Goal: Information Seeking & Learning: Learn about a topic

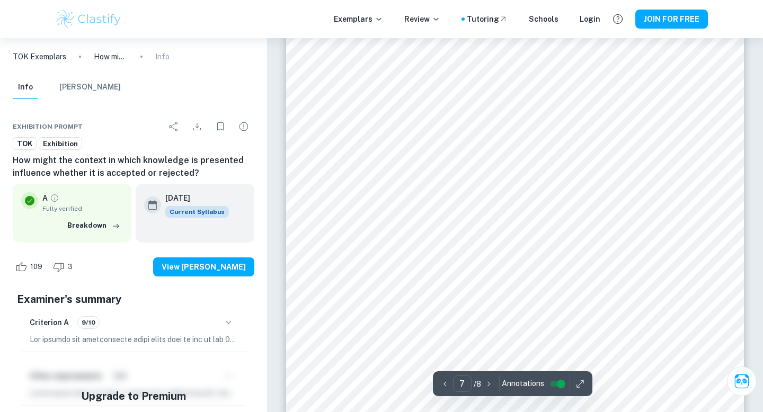
scroll to position [3770, 0]
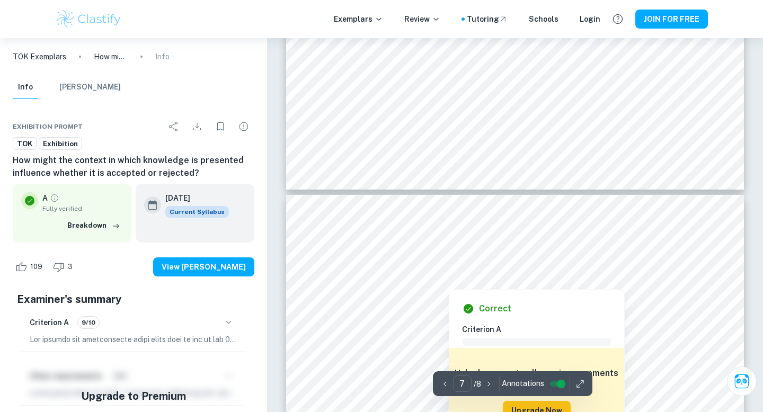
type input "6"
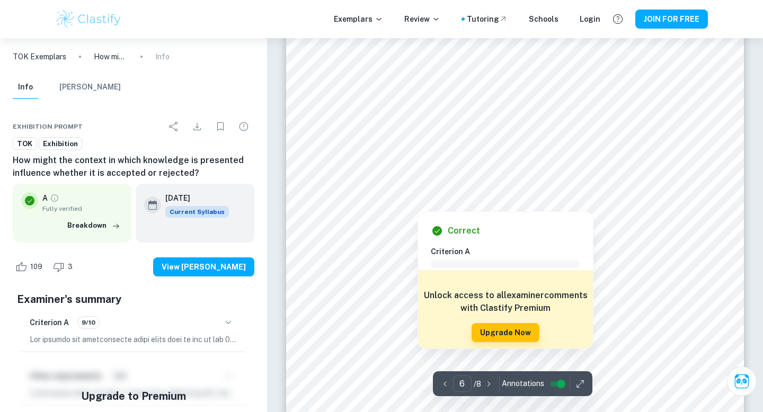
scroll to position [3298, 0]
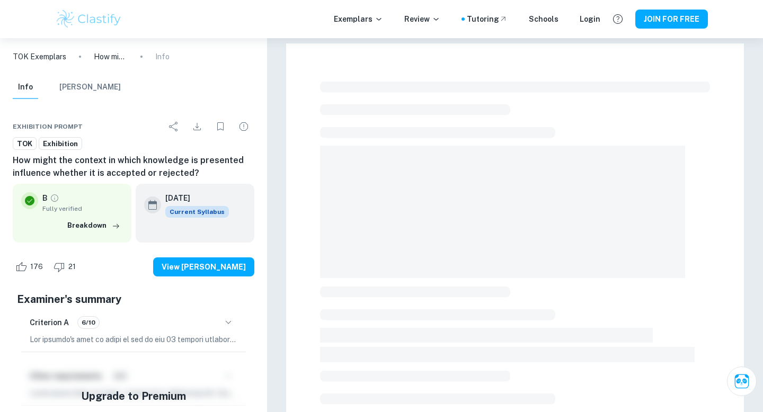
click at [51, 56] on p "TOK Exemplars" at bounding box center [40, 57] width 54 height 12
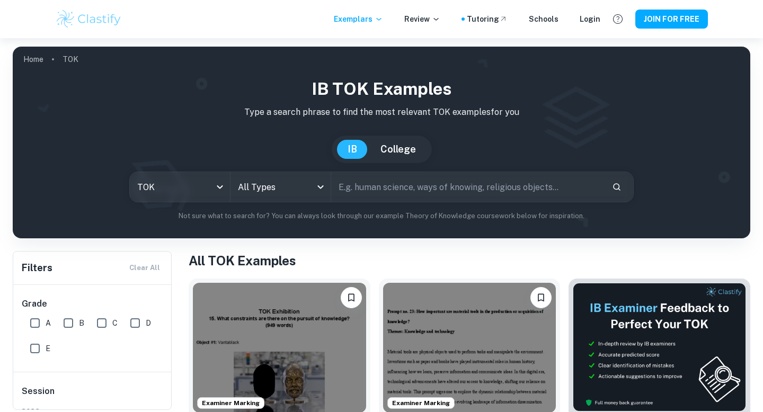
click at [369, 192] on input "text" at bounding box center [467, 187] width 272 height 30
paste input "24. How might the context in which knowledge is presented influence whether it …"
type input "24. How might the context in which knowledge is presented influence whether it …"
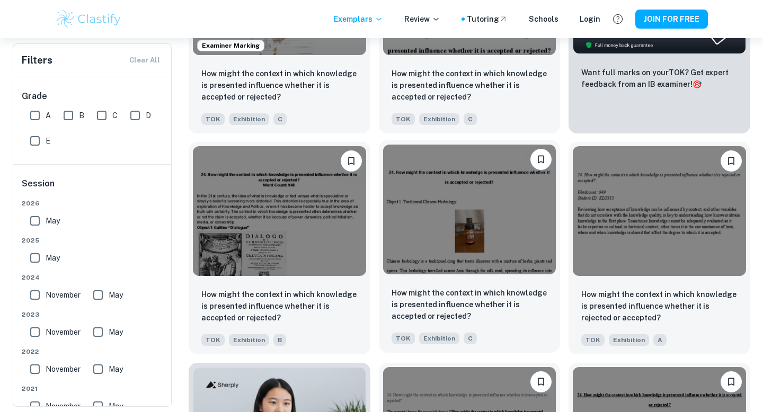
scroll to position [366, 0]
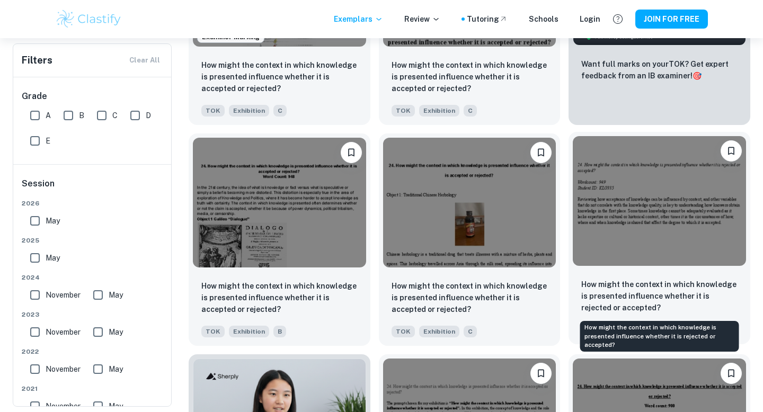
click at [653, 292] on p "How might the context in which knowledge is presented influence whether it is r…" at bounding box center [659, 296] width 156 height 35
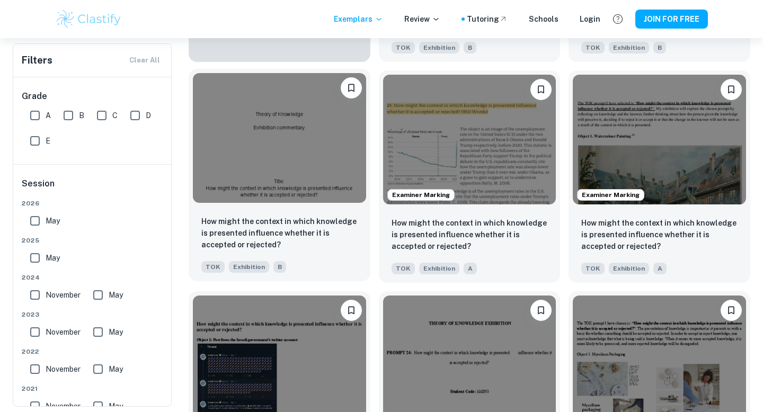
scroll to position [874, 0]
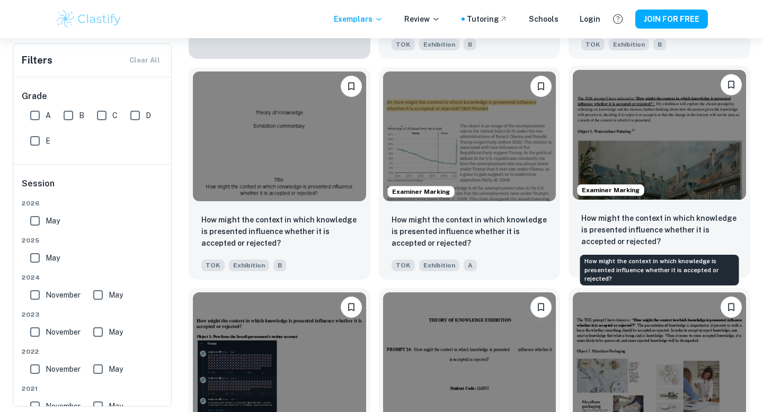
click at [610, 224] on p "How might the context in which knowledge is presented influence whether it is a…" at bounding box center [659, 229] width 156 height 35
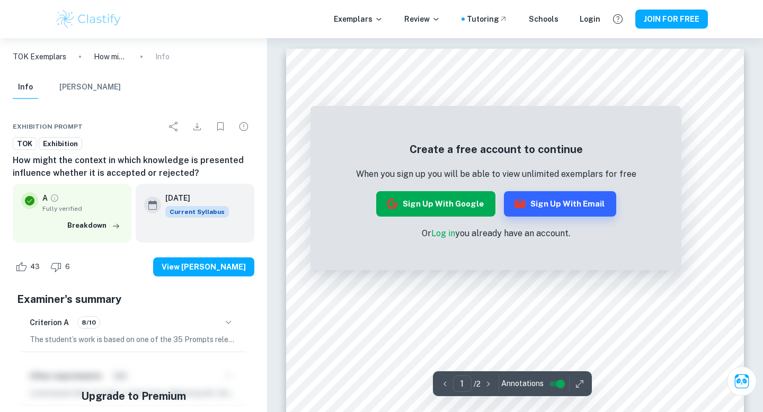
click at [469, 203] on button "Sign up with Google" at bounding box center [435, 203] width 119 height 25
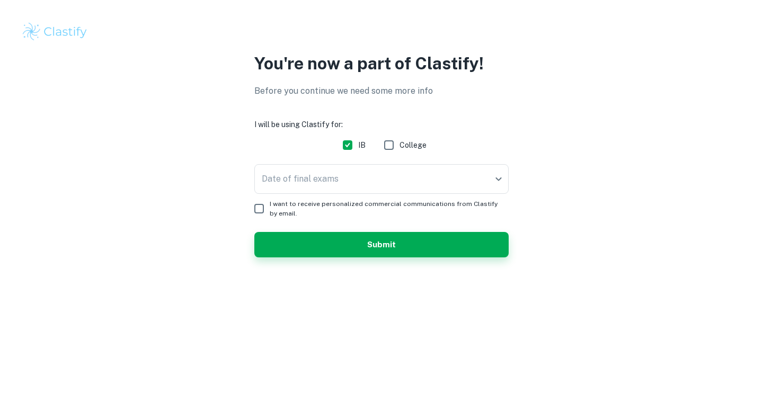
click at [472, 163] on form "I will be using Clastify for: IB College Date of final exams ​ Date of final ex…" at bounding box center [381, 188] width 254 height 139
click at [456, 173] on body "We value your privacy We use cookies to enhance your browsing experience, serve…" at bounding box center [381, 206] width 763 height 412
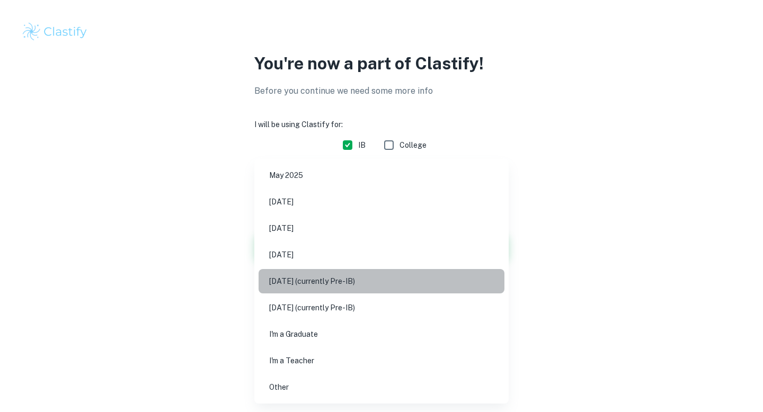
click at [392, 288] on li "May 2027 (currently Pre-IB)" at bounding box center [382, 281] width 246 height 24
type input "M27"
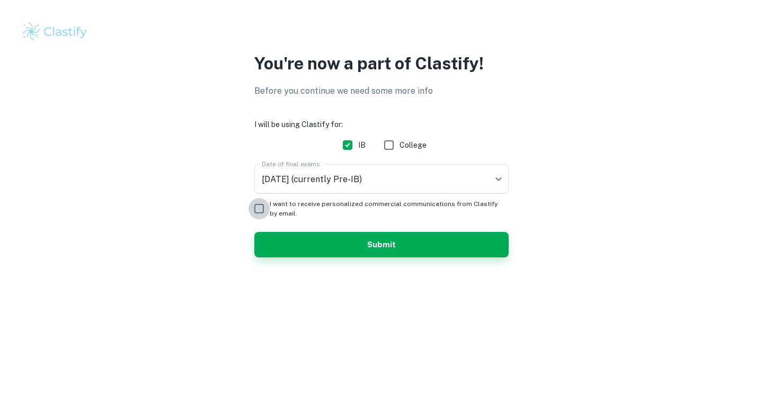
click at [256, 208] on input "I want to receive personalized commercial communications from Clastify by email." at bounding box center [258, 208] width 21 height 21
checkbox input "true"
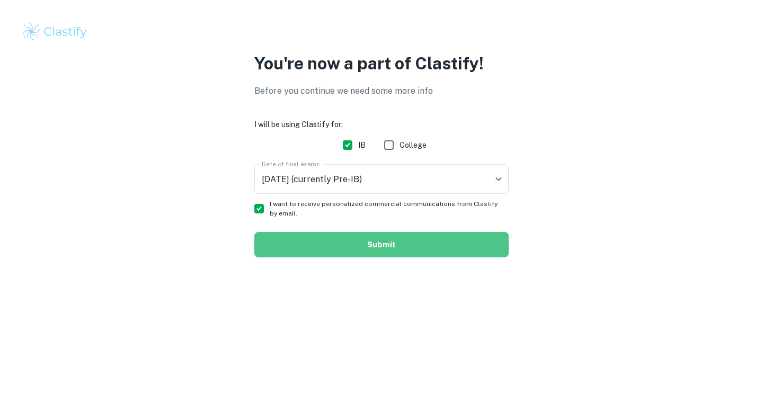
click at [316, 241] on button "Submit" at bounding box center [381, 244] width 254 height 25
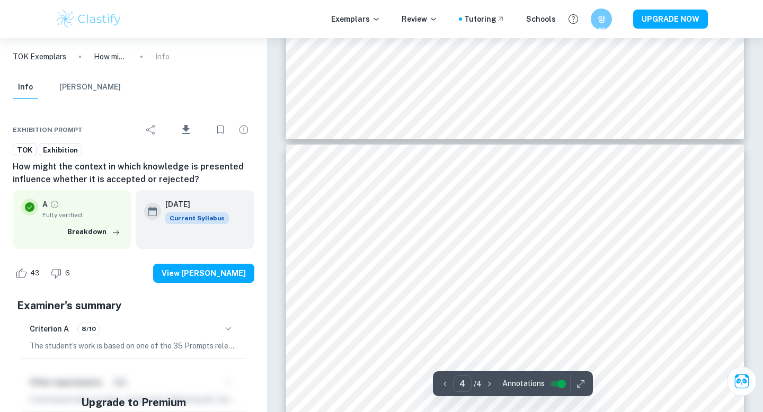
scroll to position [2026, 0]
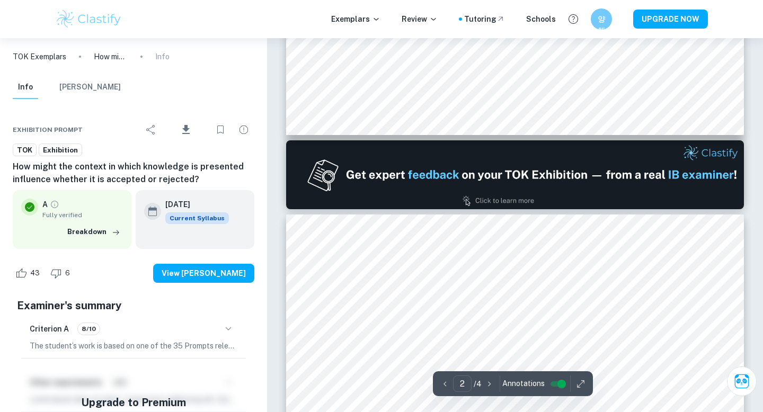
type input "1"
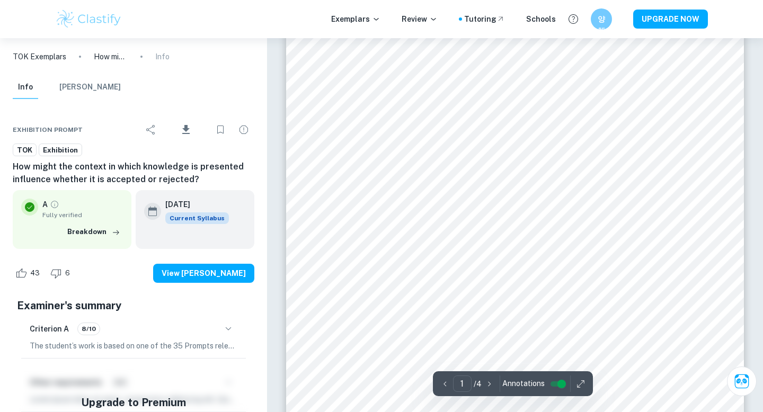
scroll to position [180, 0]
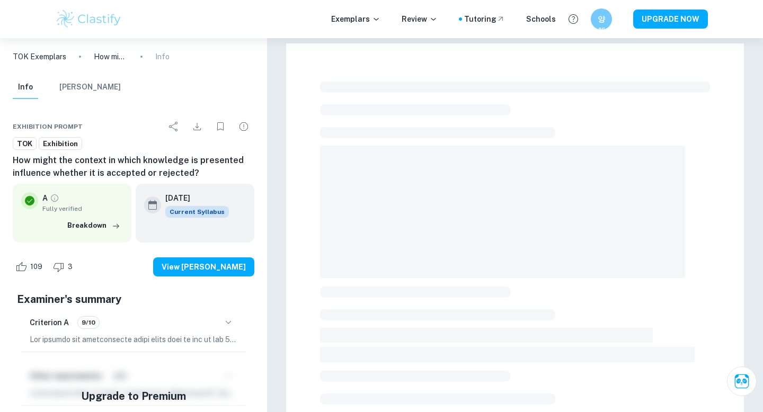
click at [46, 56] on p "TOK Exemplars" at bounding box center [40, 57] width 54 height 12
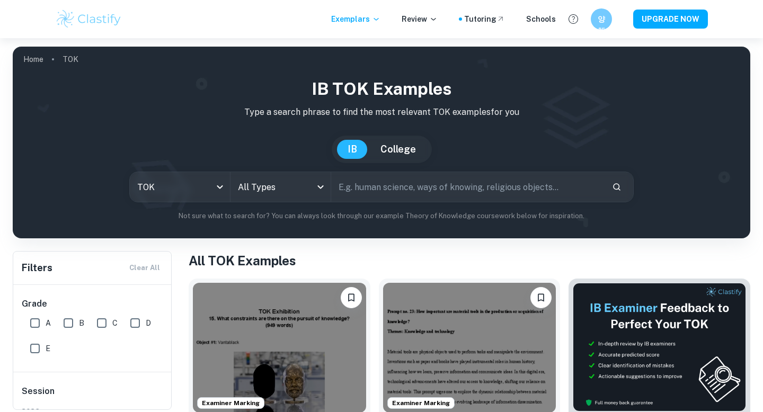
click at [366, 186] on input "text" at bounding box center [467, 187] width 272 height 30
paste input "24. How might the context in which knowledge is presented influence whether it …"
type input "24. How might the context in which knowledge is presented influence whether it …"
click at [614, 185] on icon "Search" at bounding box center [617, 187] width 10 height 10
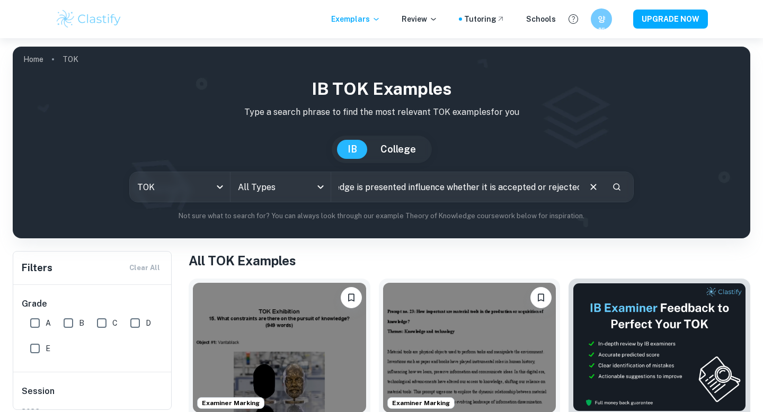
scroll to position [0, 0]
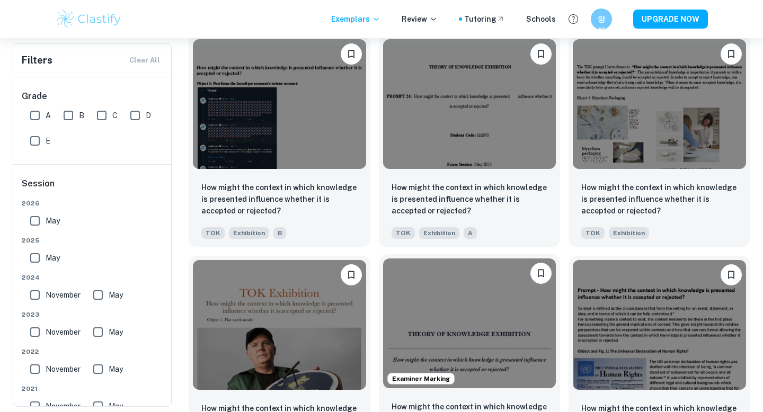
scroll to position [1126, 0]
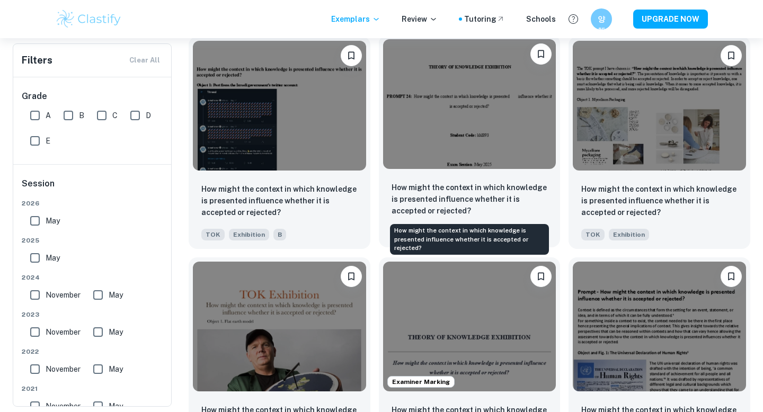
click at [469, 188] on p "How might the context in which knowledge is presented influence whether it is a…" at bounding box center [469, 199] width 156 height 35
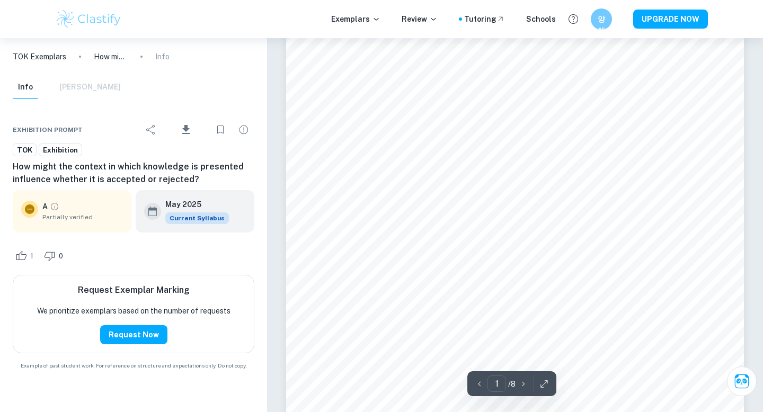
scroll to position [90, 0]
type input "8"
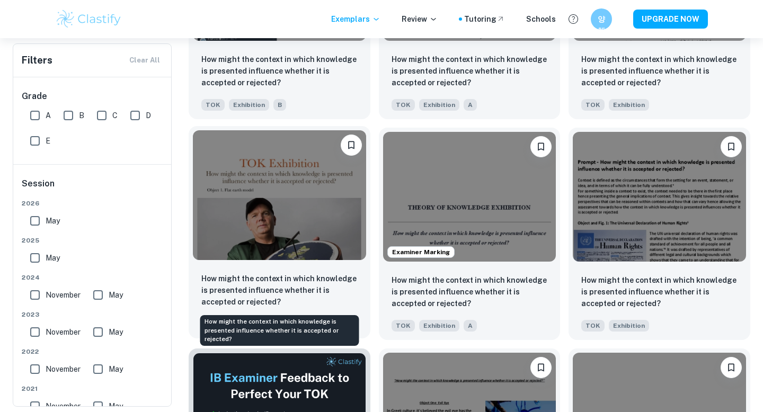
scroll to position [1256, 0]
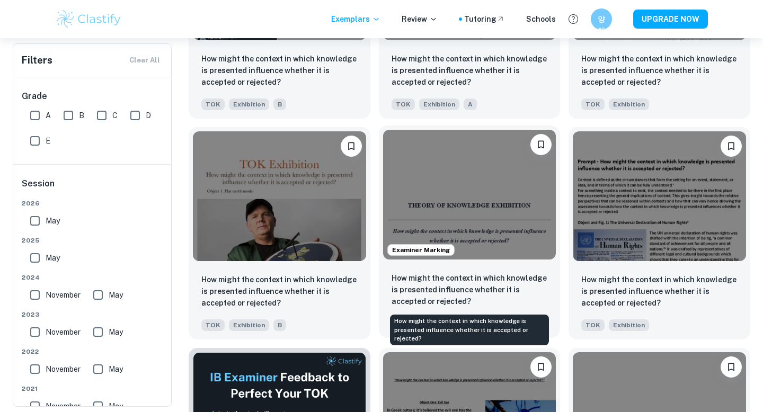
click at [430, 282] on p "How might the context in which knowledge is presented influence whether it is a…" at bounding box center [469, 289] width 156 height 35
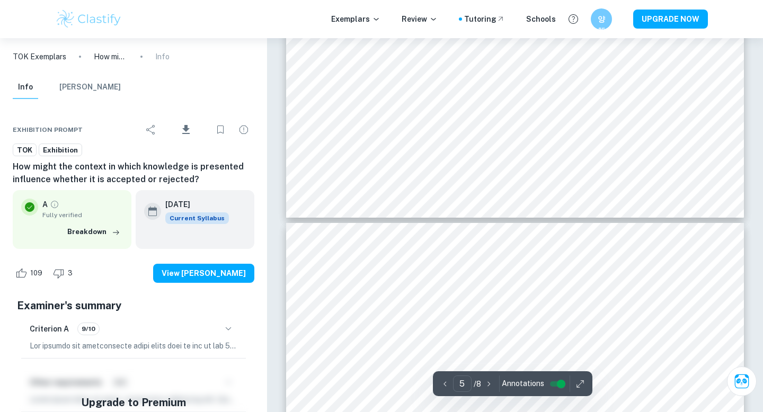
type input "6"
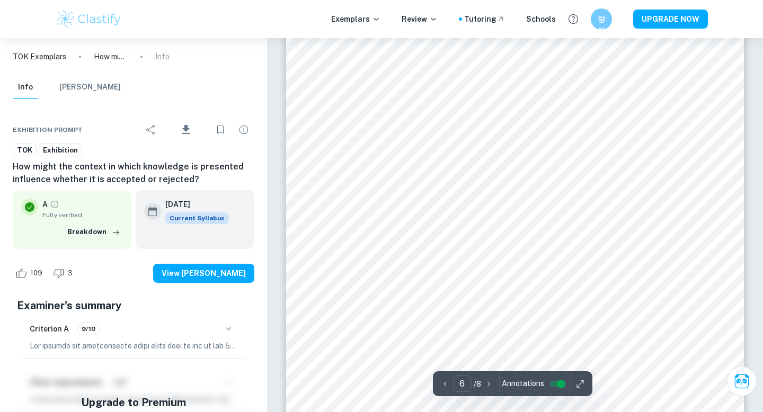
scroll to position [3514, 0]
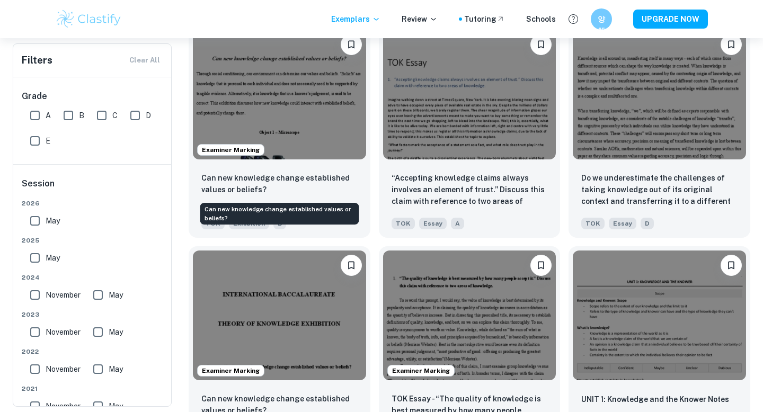
scroll to position [2242, 0]
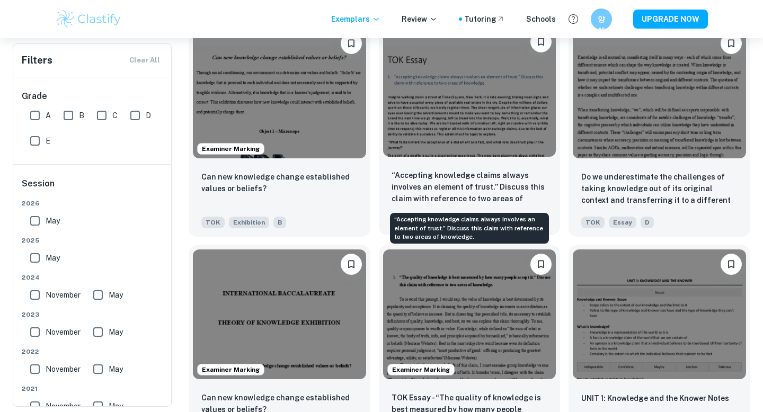
click at [431, 180] on p "“Accepting knowledge claims always involves an element of trust.” Discuss this …" at bounding box center [469, 188] width 156 height 36
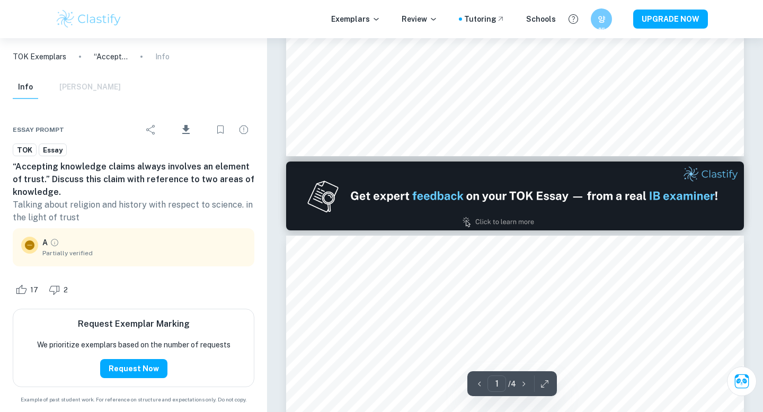
type input "2"
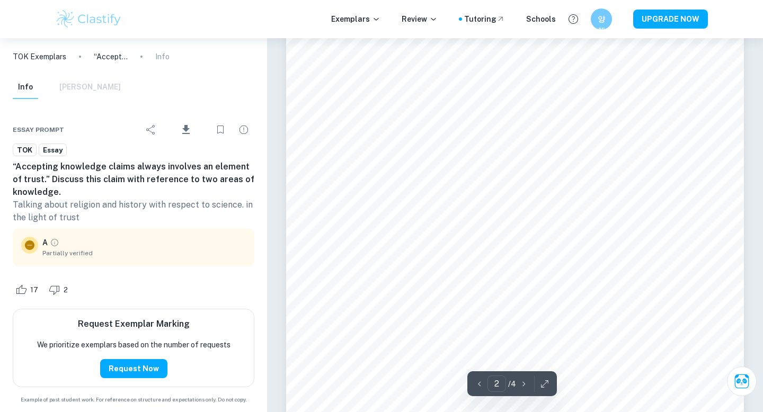
scroll to position [995, 0]
